Goal: Find specific page/section: Find specific page/section

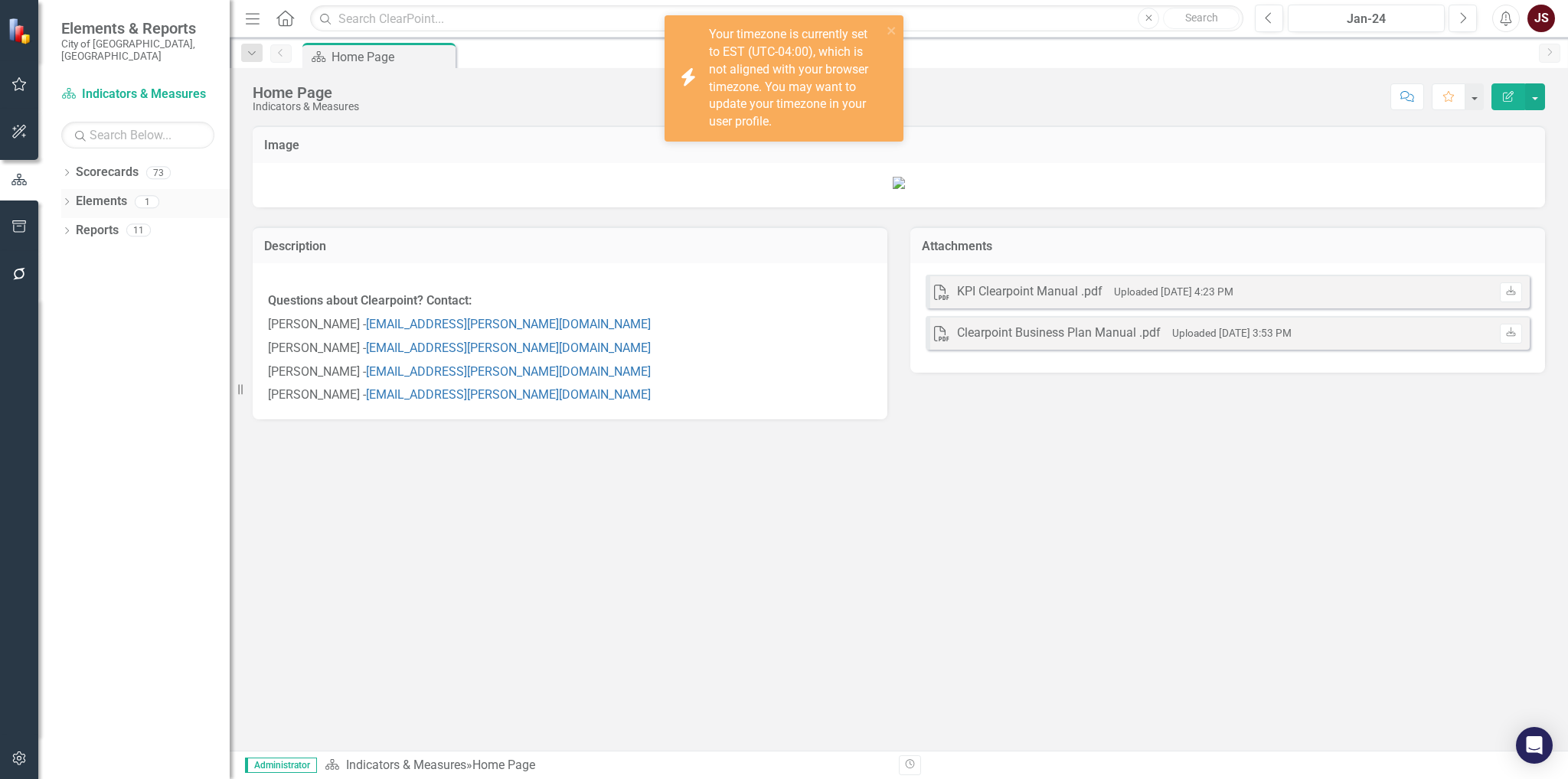
click at [63, 189] on div "Dropdown Elements 1" at bounding box center [145, 203] width 168 height 29
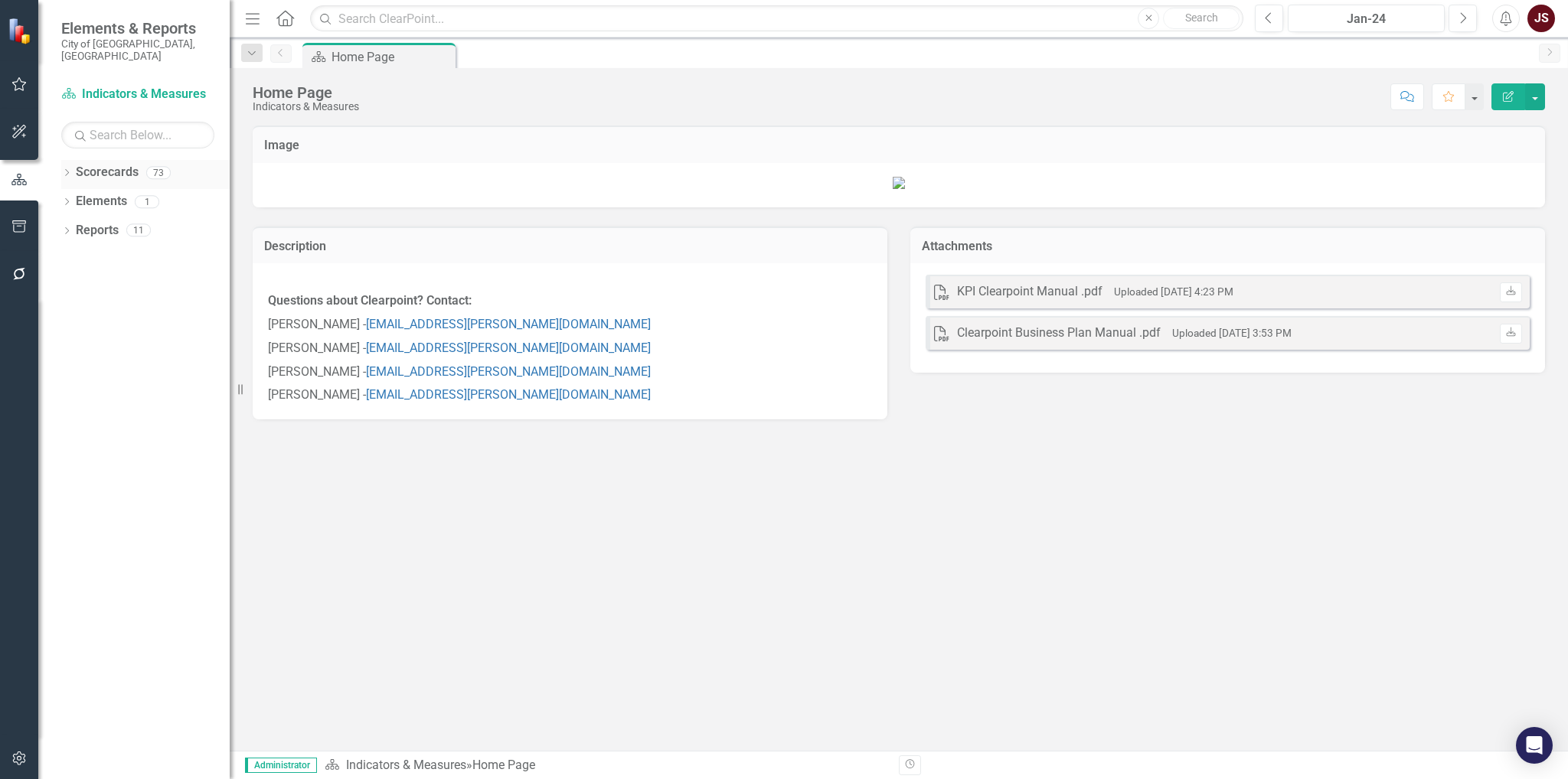
click at [67, 170] on icon "Dropdown" at bounding box center [67, 174] width 11 height 9
click at [78, 312] on icon "Dropdown" at bounding box center [74, 317] width 12 height 9
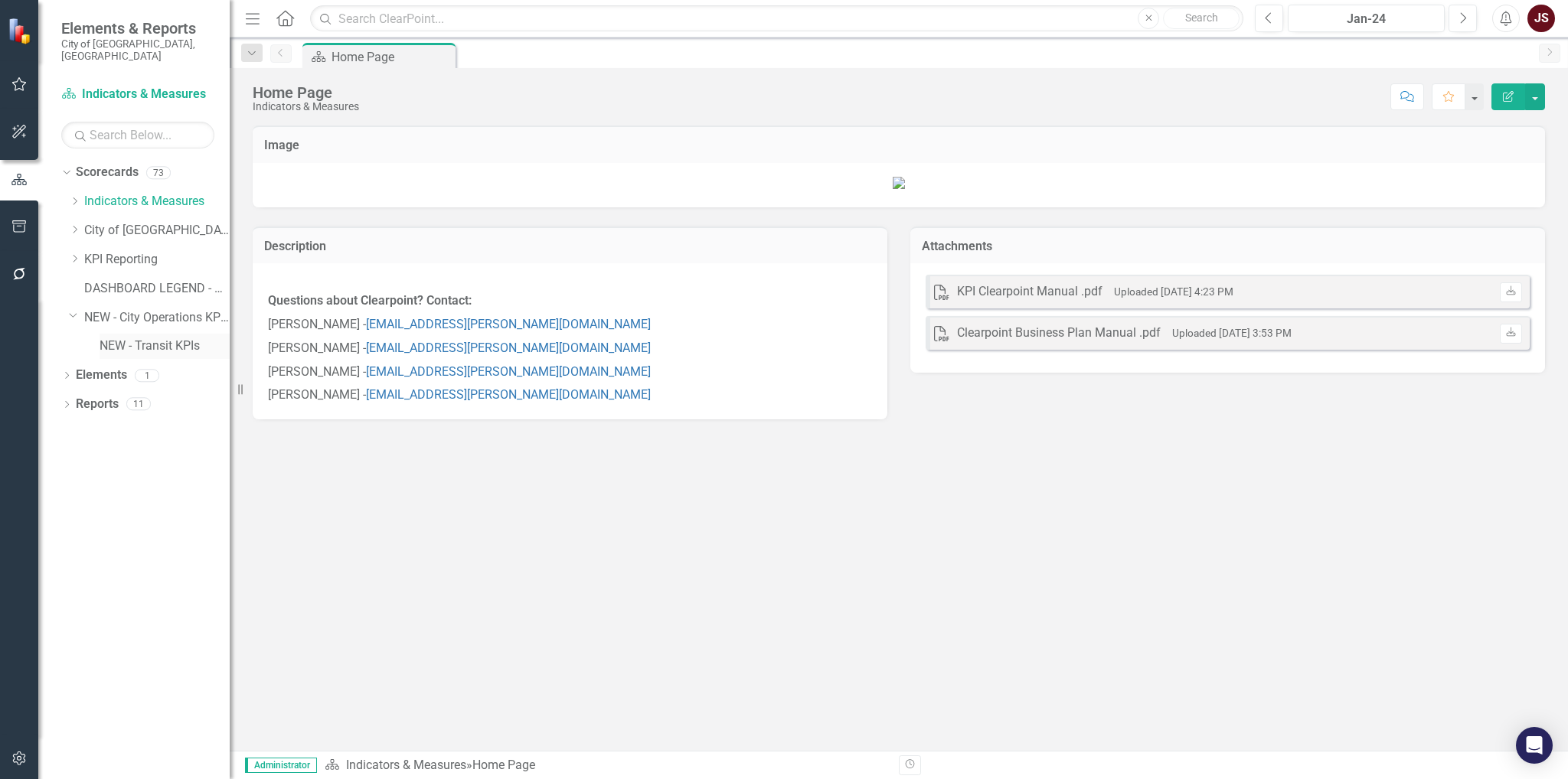
click at [132, 337] on link "NEW - Transit KPIs" at bounding box center [164, 346] width 130 height 17
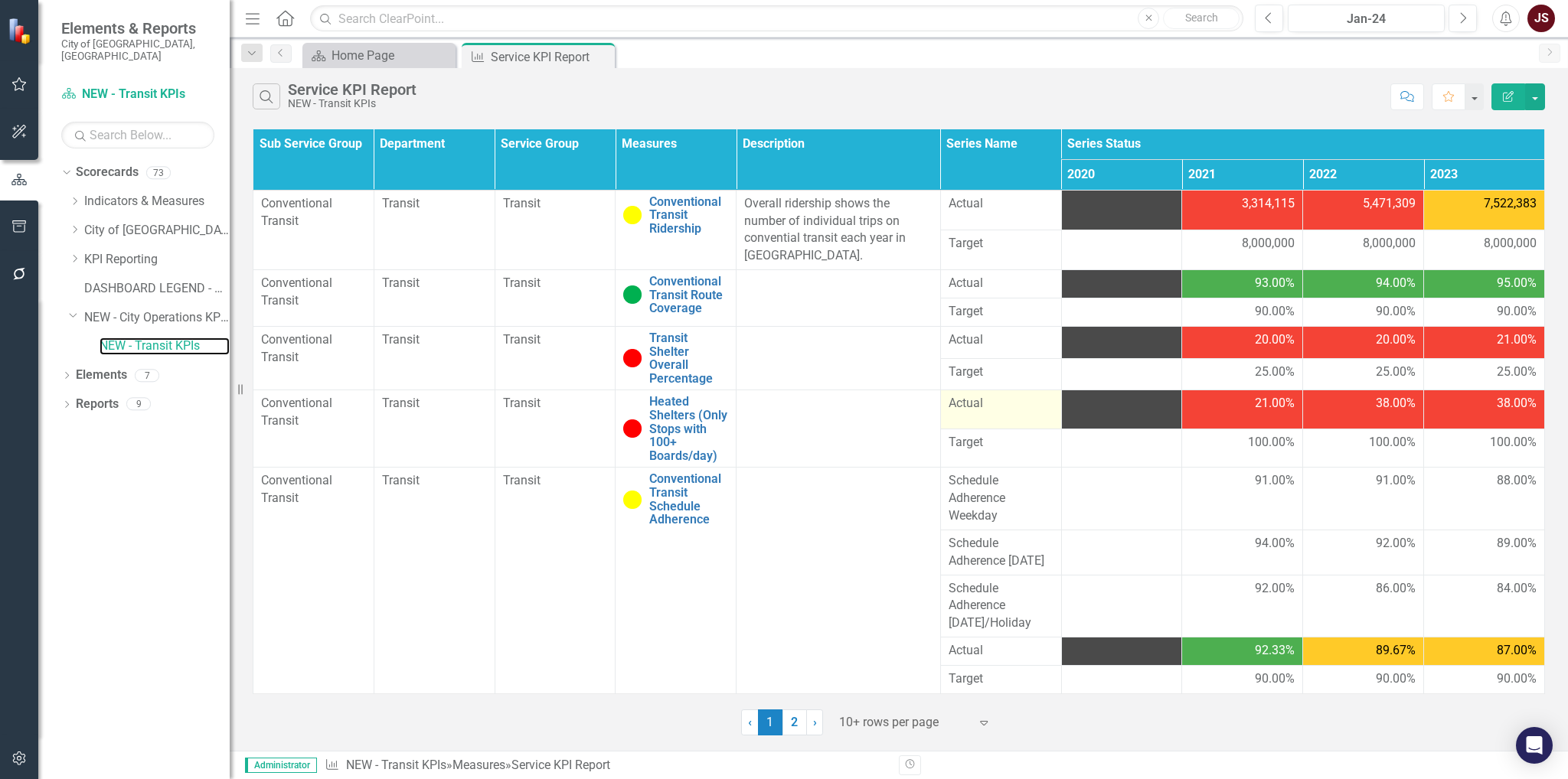
scroll to position [16, 0]
click at [797, 716] on link "2" at bounding box center [794, 722] width 24 height 26
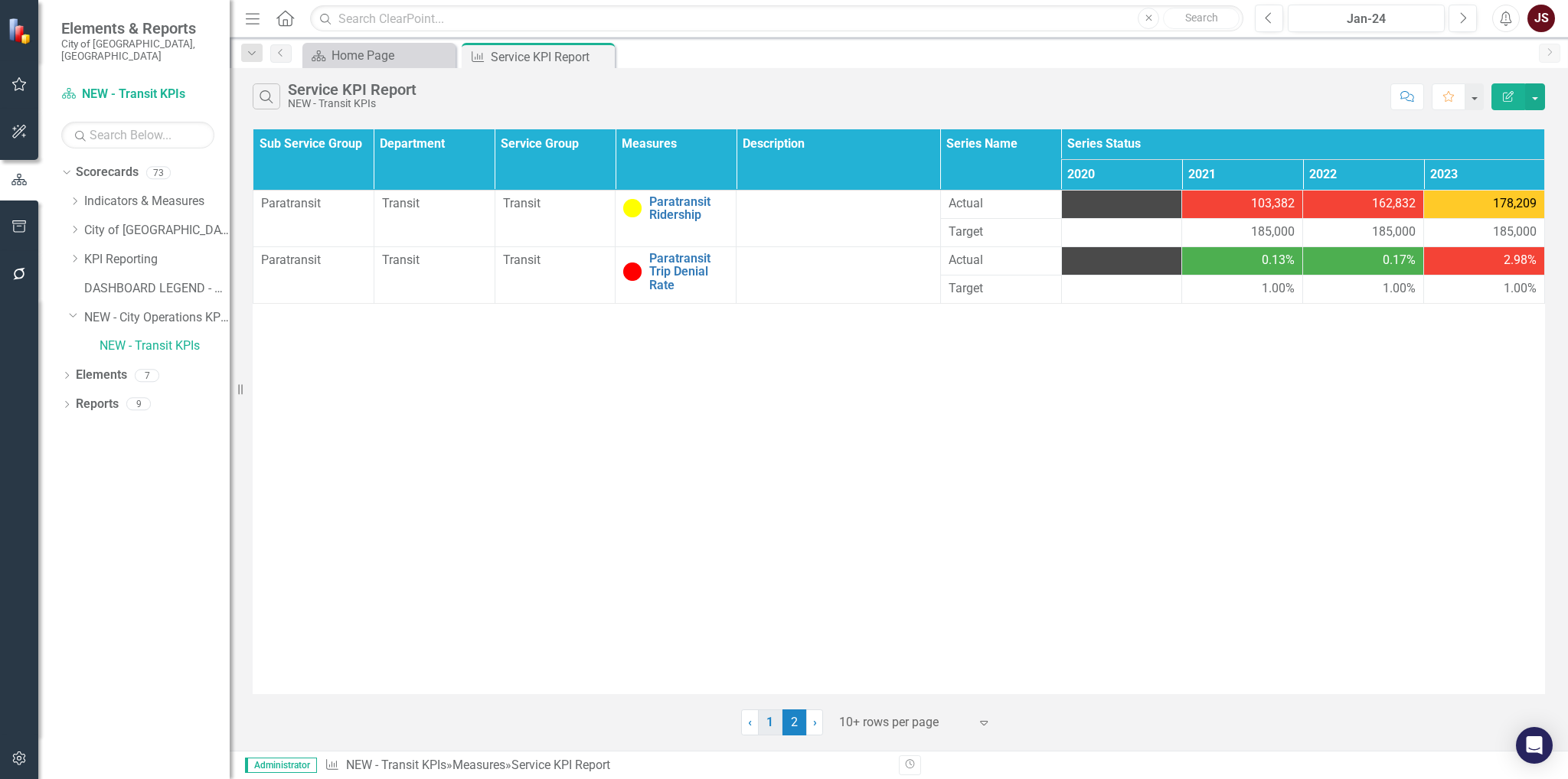
click at [769, 716] on link "1" at bounding box center [770, 722] width 24 height 26
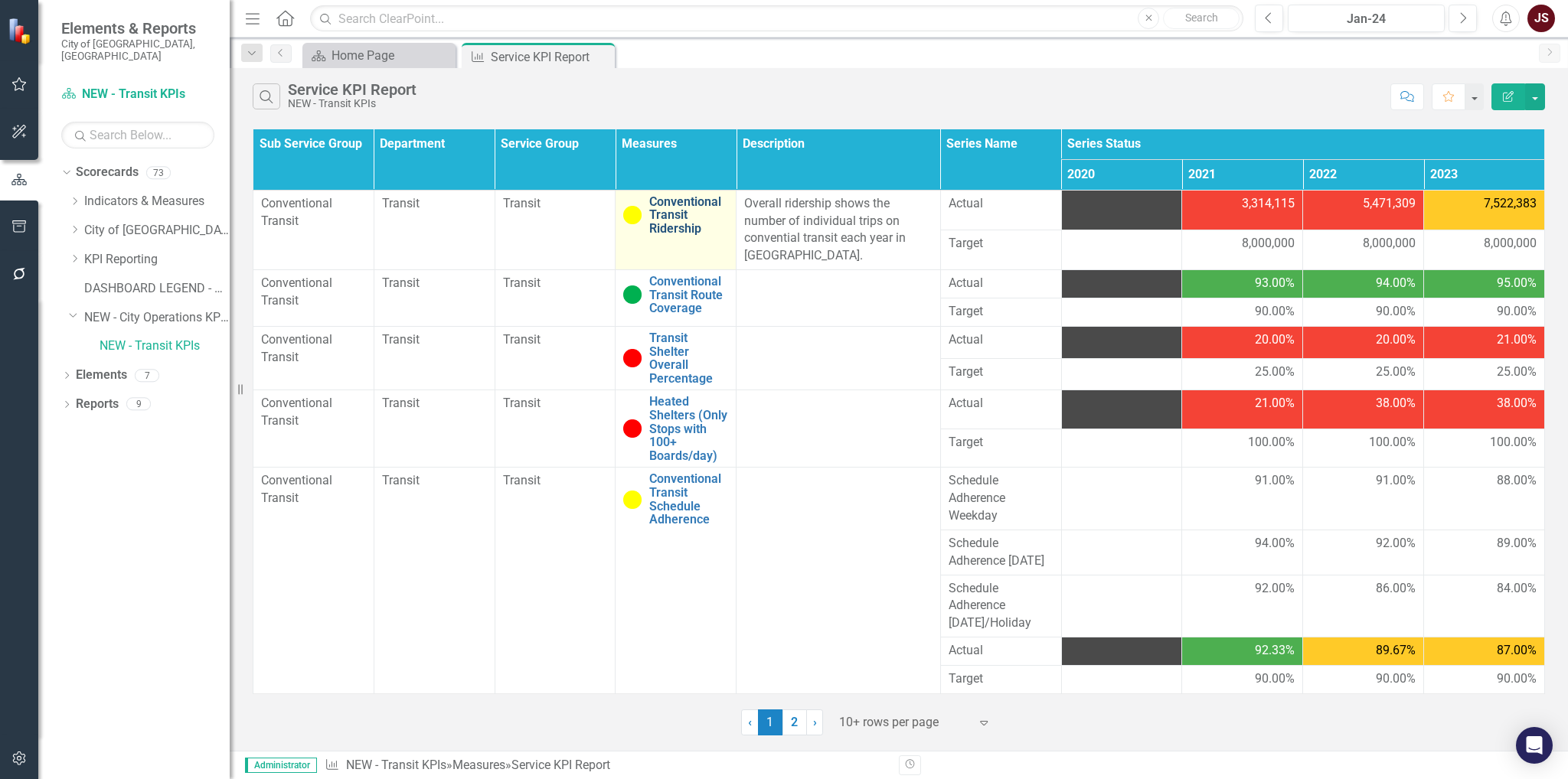
click at [668, 197] on link "Conventional Transit Ridership" at bounding box center [688, 215] width 79 height 41
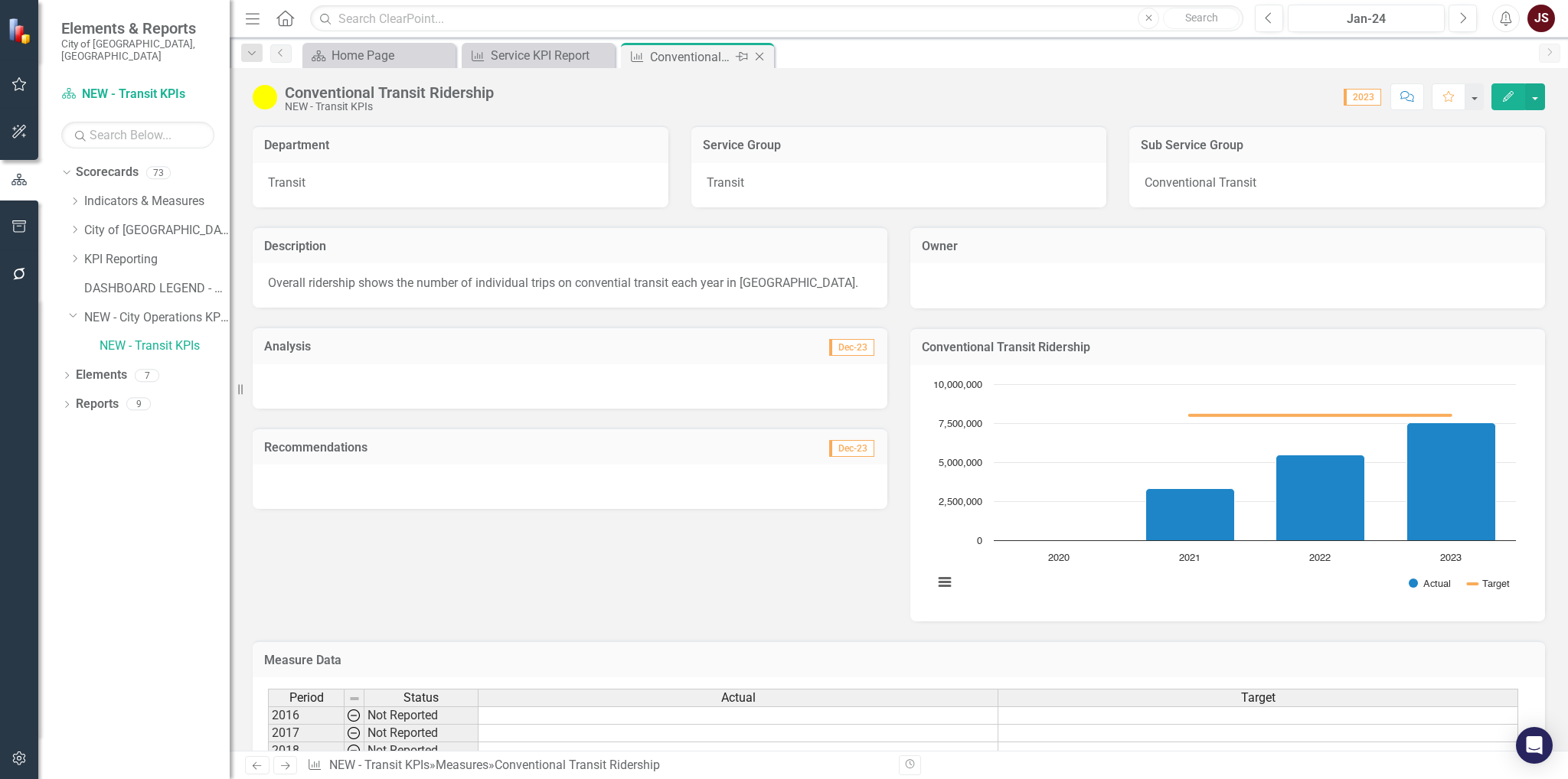
click at [760, 60] on icon "Close" at bounding box center [760, 57] width 16 height 13
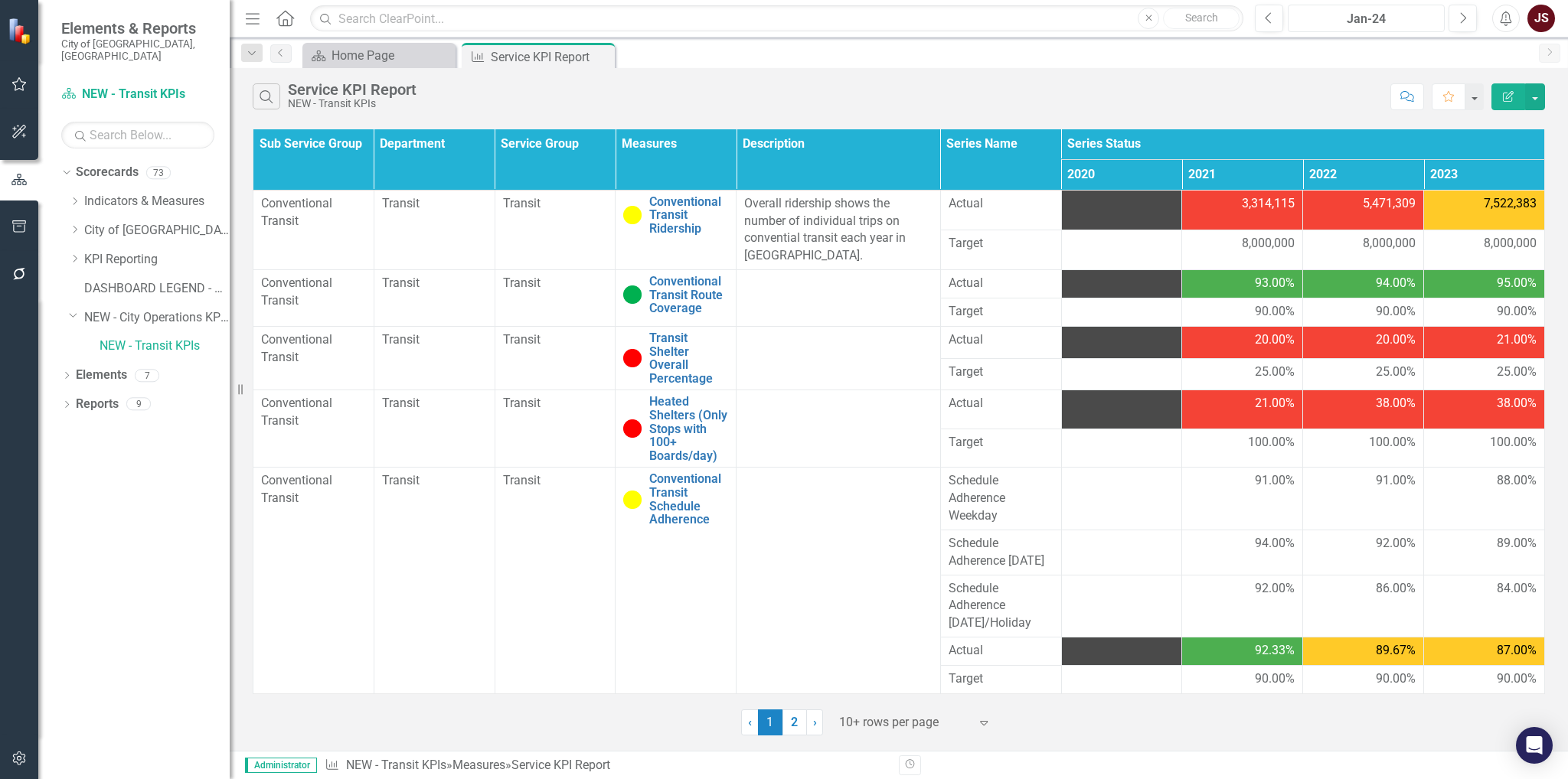
click at [1395, 22] on div "Jan-24" at bounding box center [1366, 19] width 146 height 18
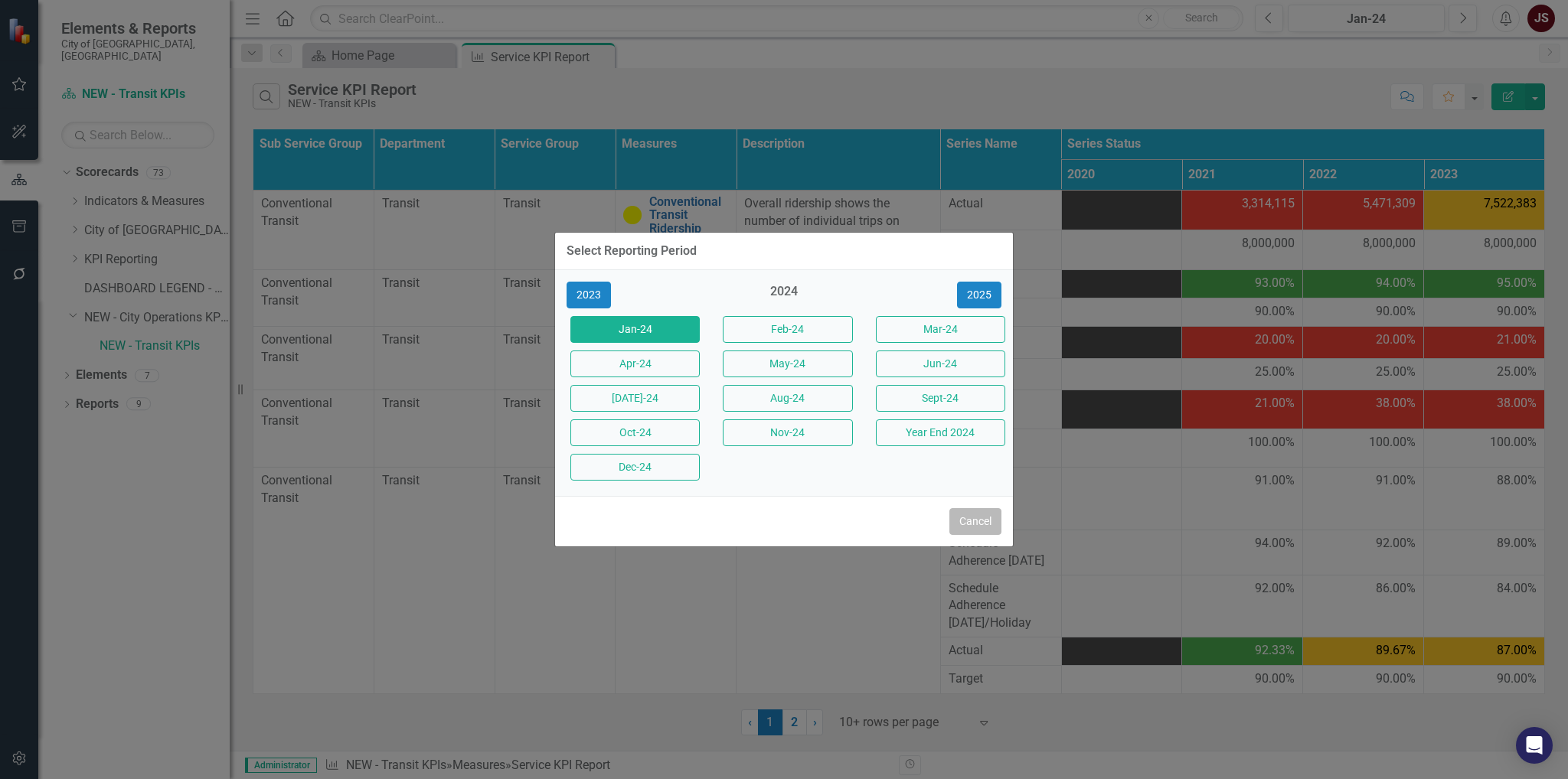
click at [973, 525] on button "Cancel" at bounding box center [975, 521] width 52 height 27
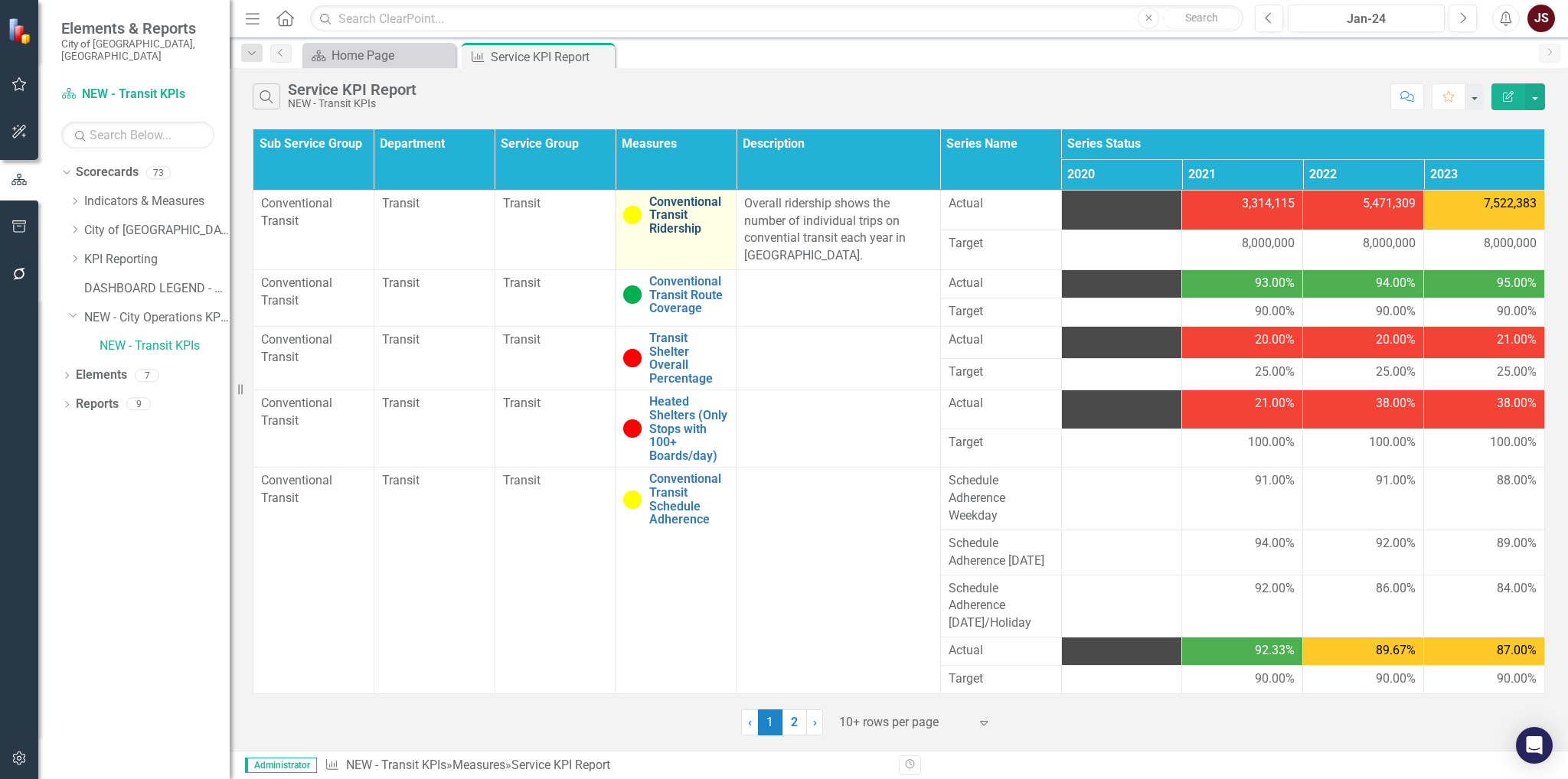
click at [661, 213] on link "Conventional Transit Ridership" at bounding box center [688, 215] width 79 height 41
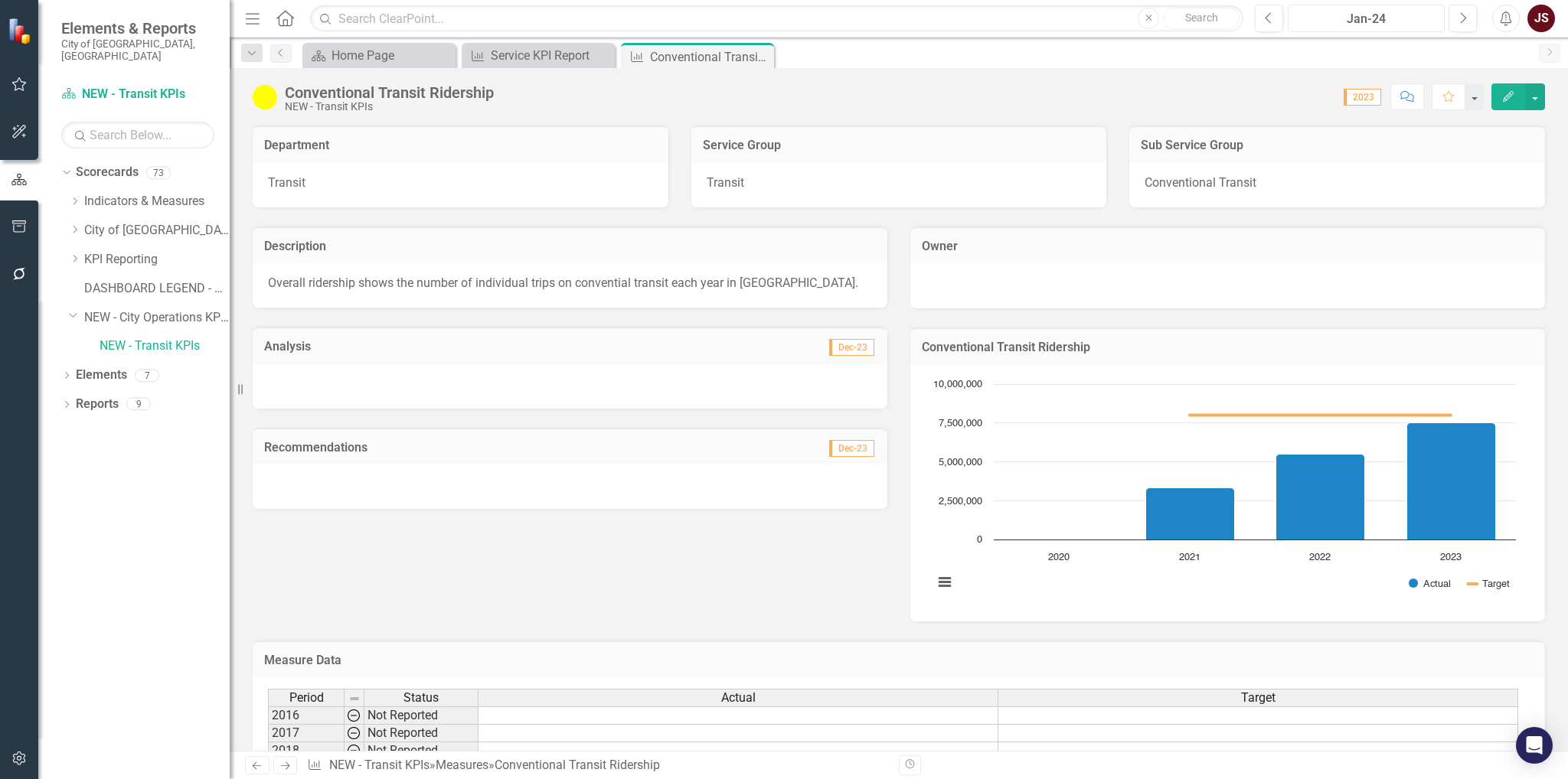
click at [1421, 16] on div "Jan-24" at bounding box center [1366, 19] width 146 height 18
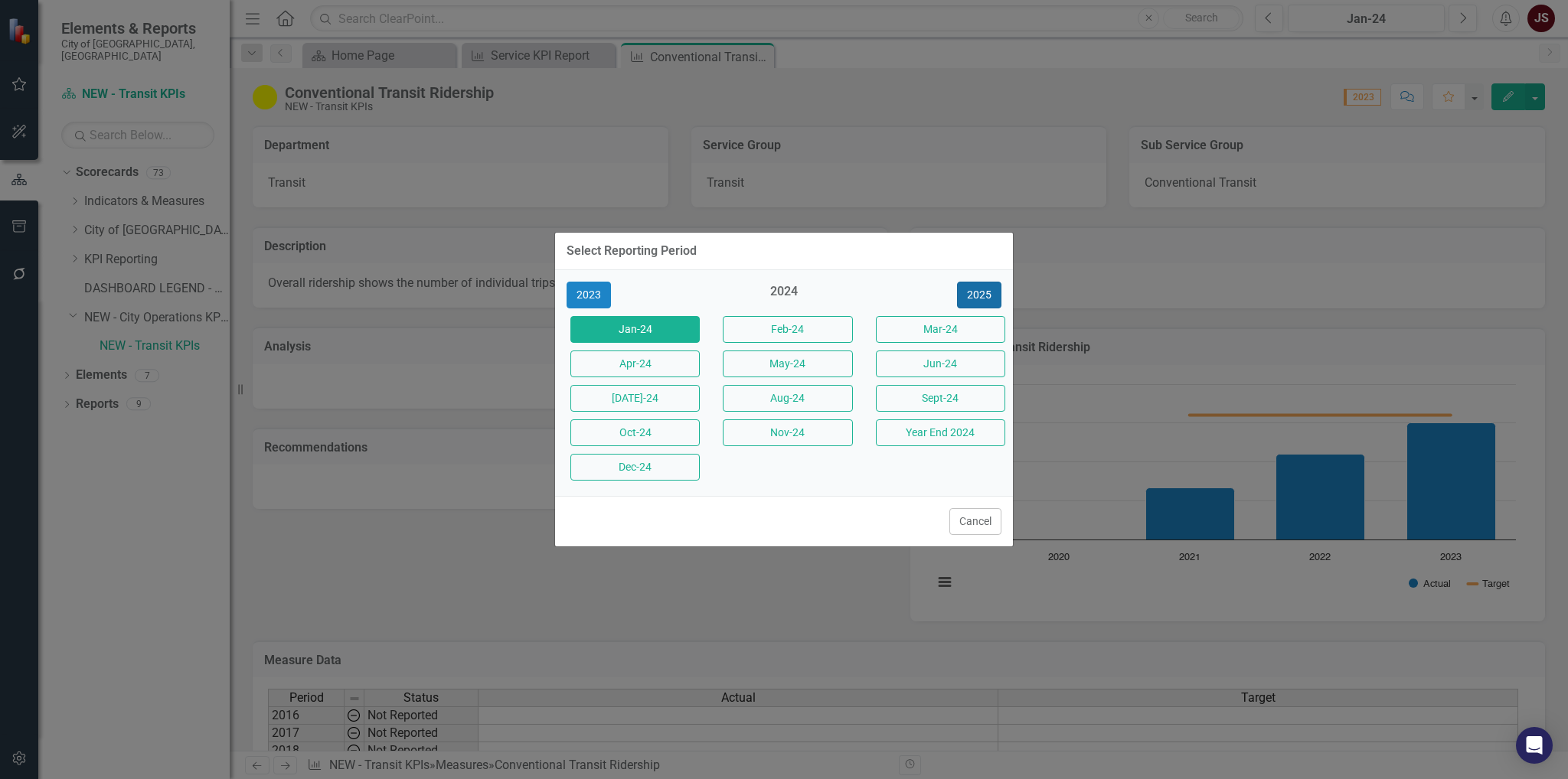
click at [978, 296] on button "2025" at bounding box center [979, 295] width 45 height 27
click at [665, 409] on button "[DATE]-25" at bounding box center [634, 399] width 129 height 27
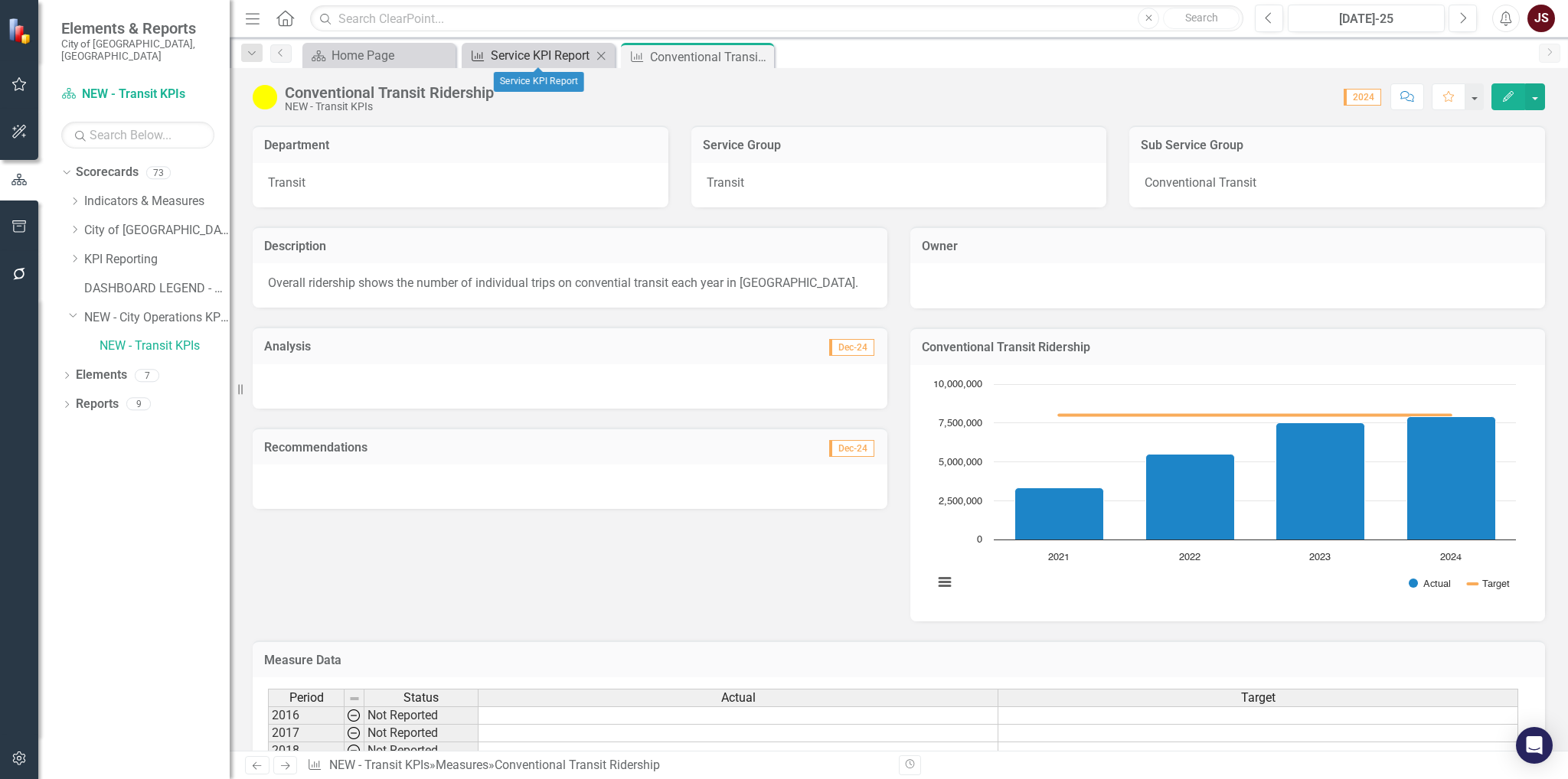
click at [562, 60] on div "Service KPI Report" at bounding box center [541, 56] width 101 height 19
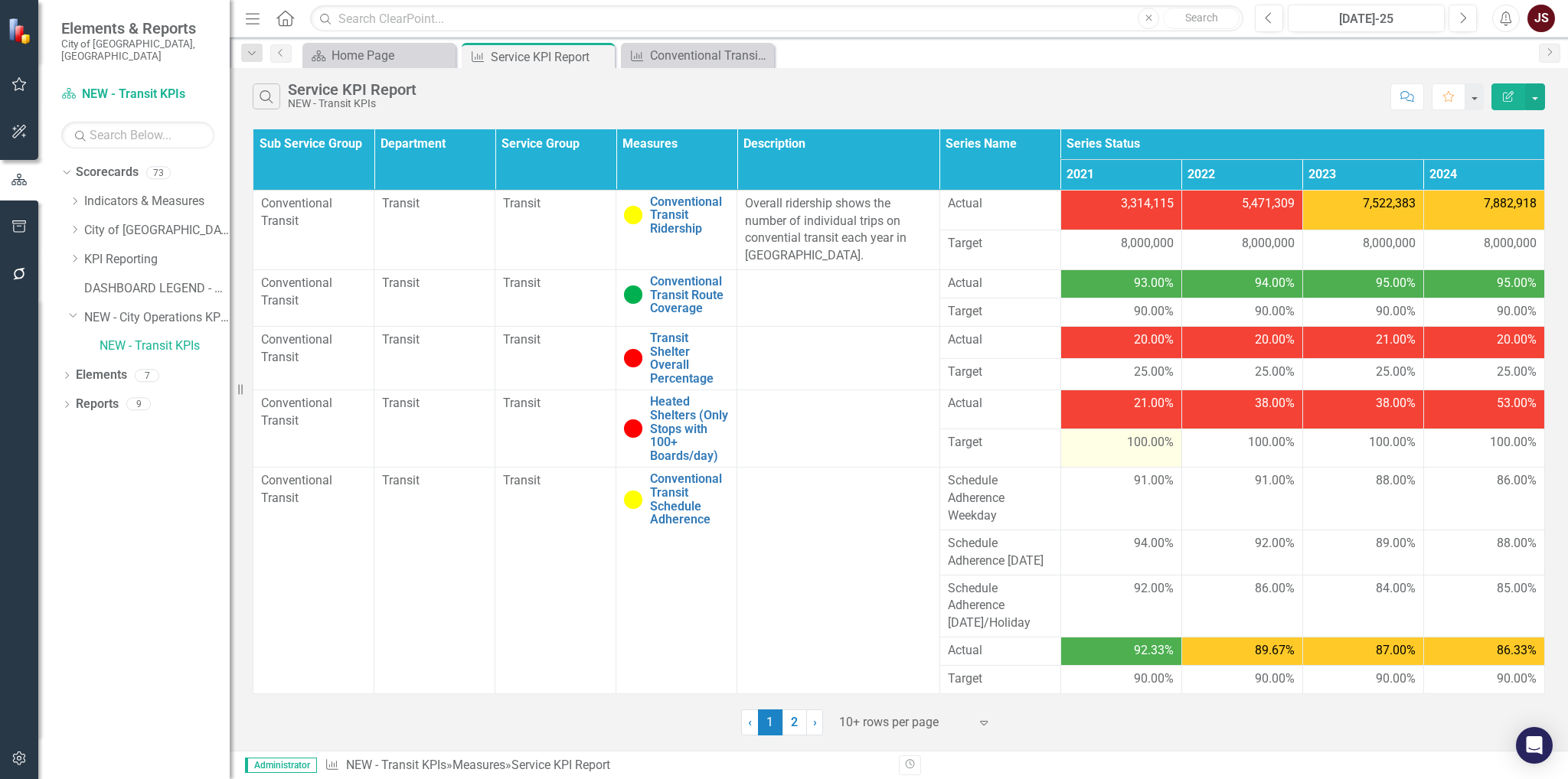
scroll to position [16, 0]
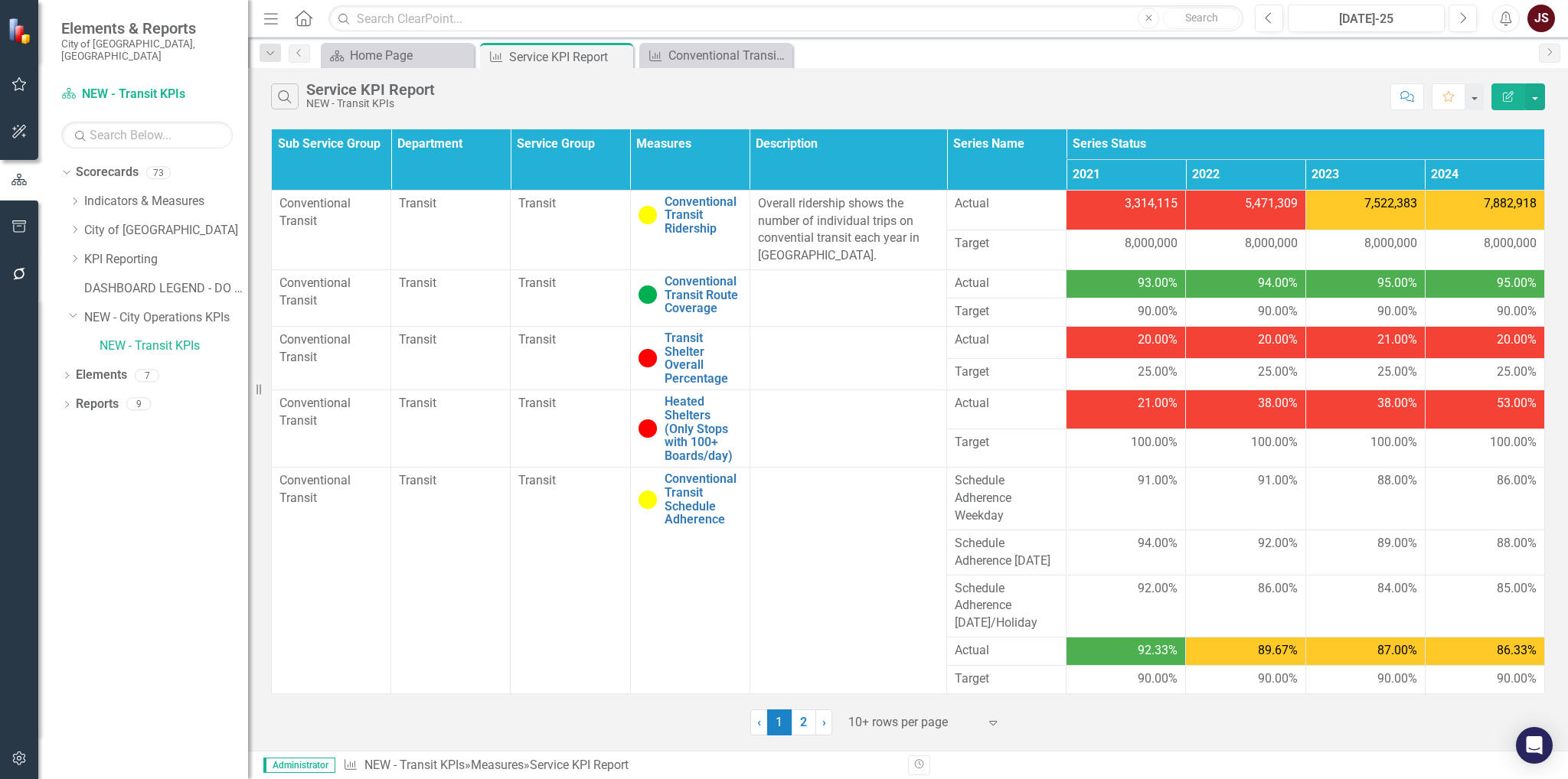
drag, startPoint x: 229, startPoint y: 359, endPoint x: 244, endPoint y: 347, distance: 19.2
click at [248, 347] on div "Resize" at bounding box center [255, 389] width 13 height 779
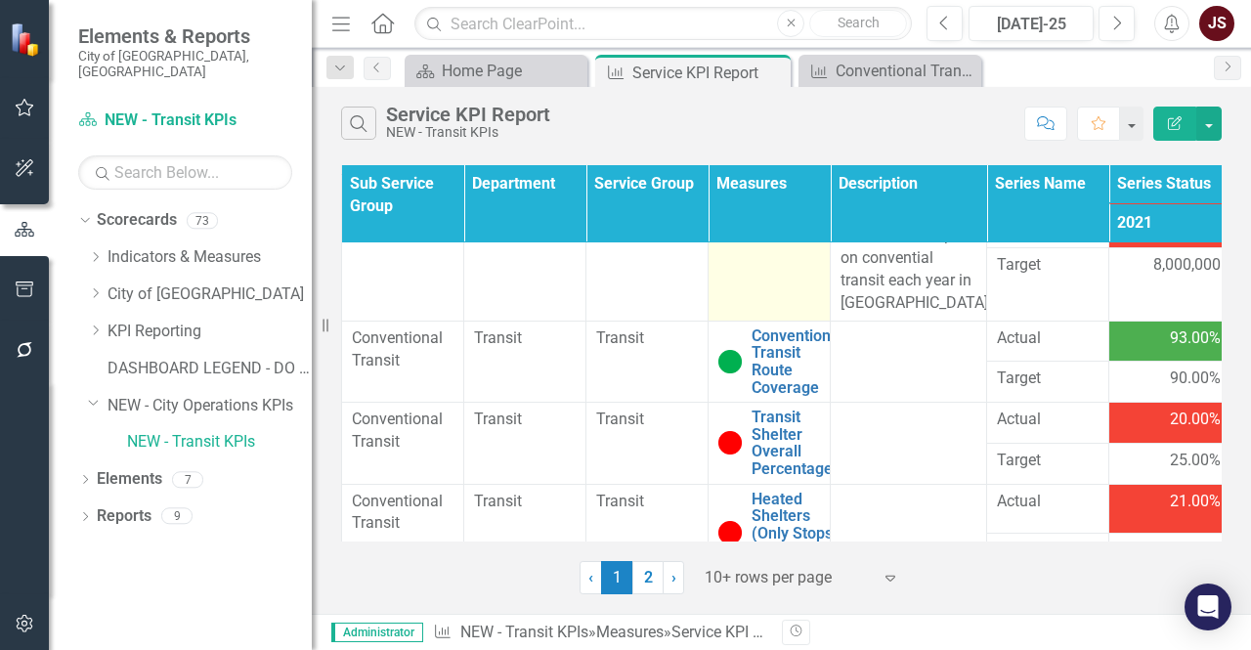
scroll to position [0, 0]
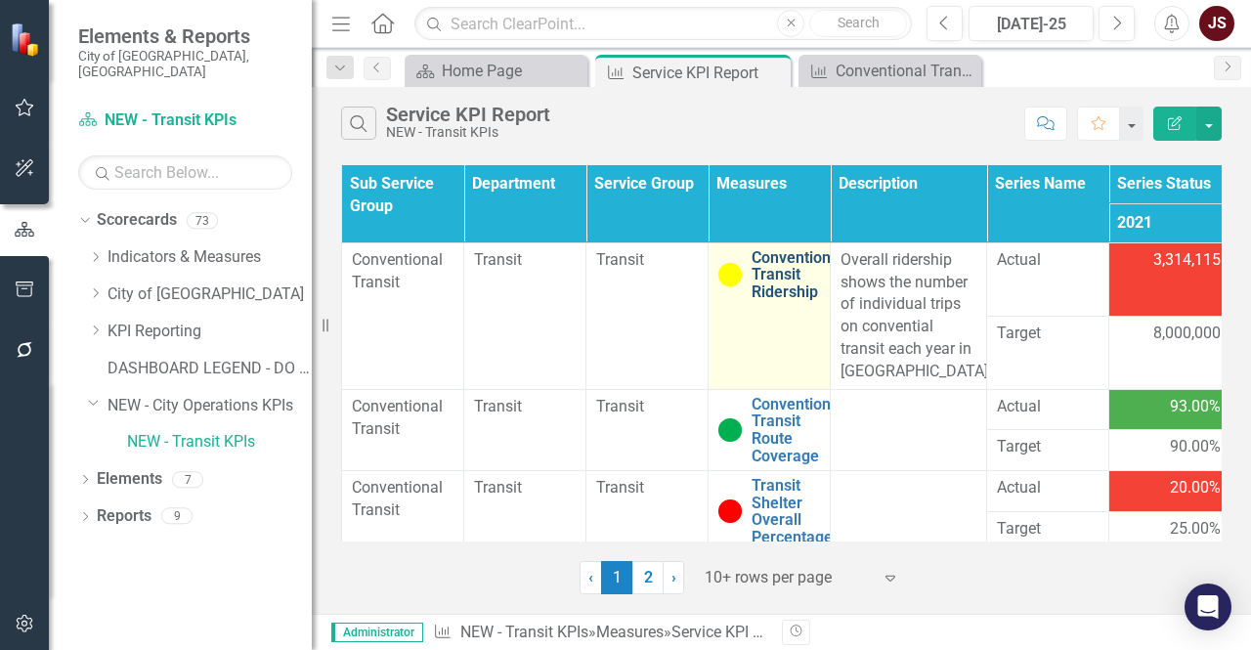
click at [776, 270] on link "Conventional Transit Ridership" at bounding box center [798, 275] width 92 height 52
